Goal: Task Accomplishment & Management: Manage account settings

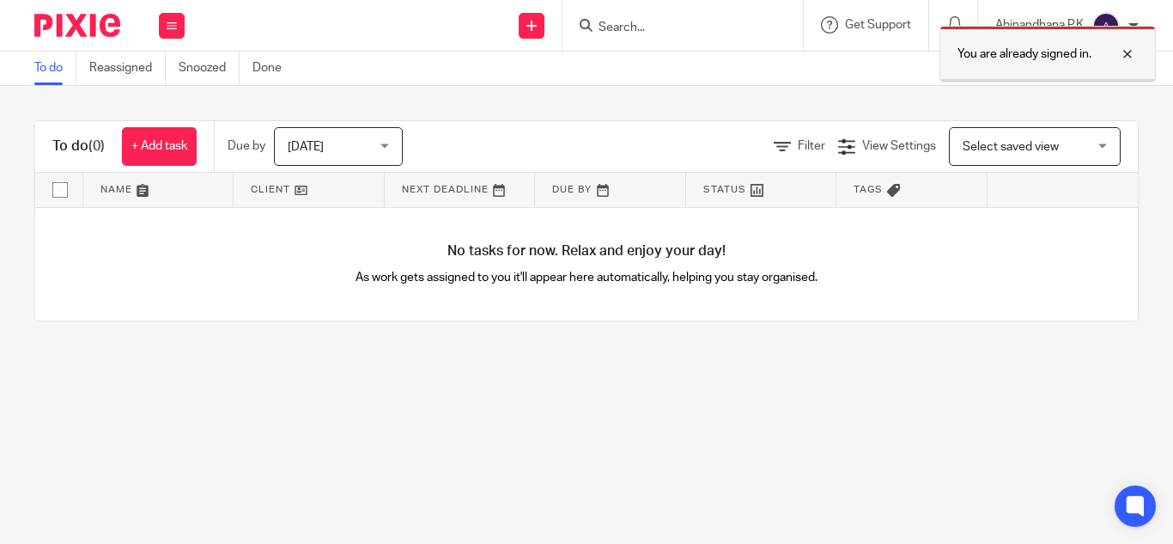
click at [1134, 52] on div at bounding box center [1115, 54] width 46 height 21
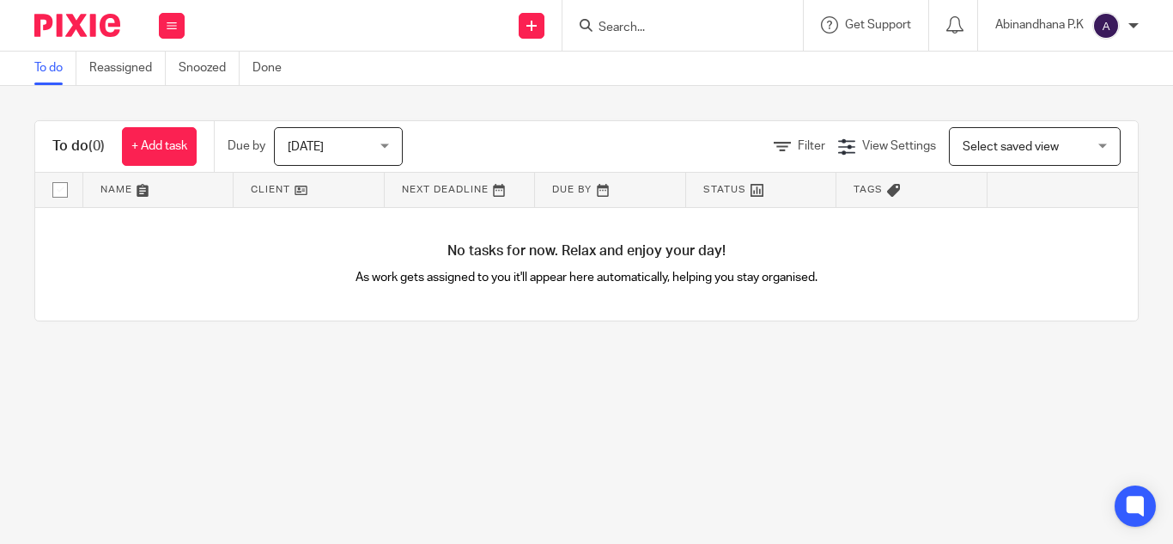
click at [1124, 20] on div "Abinandhana P.K" at bounding box center [1066, 25] width 143 height 27
click at [1069, 71] on span "My profile" at bounding box center [1066, 69] width 53 height 12
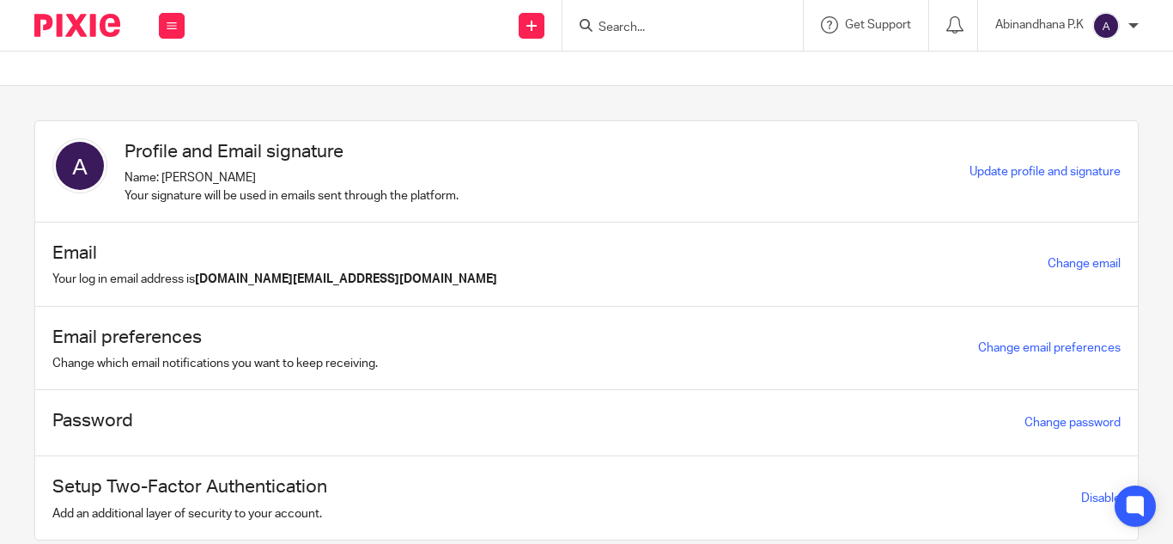
click at [1132, 32] on div "Abinandhana P.K" at bounding box center [1066, 25] width 143 height 27
click at [1080, 97] on span "Email integration" at bounding box center [1084, 94] width 89 height 12
